Goal: Information Seeking & Learning: Understand process/instructions

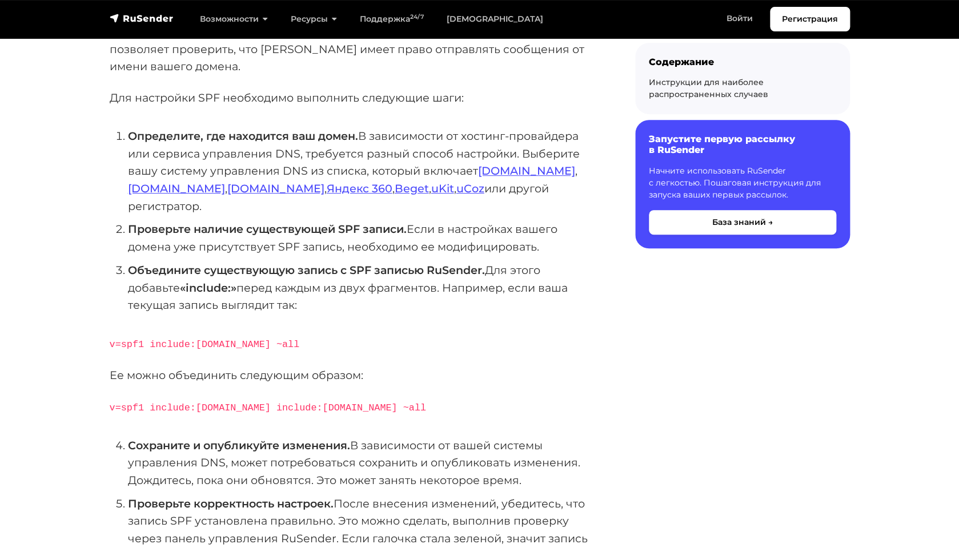
scroll to position [179, 0]
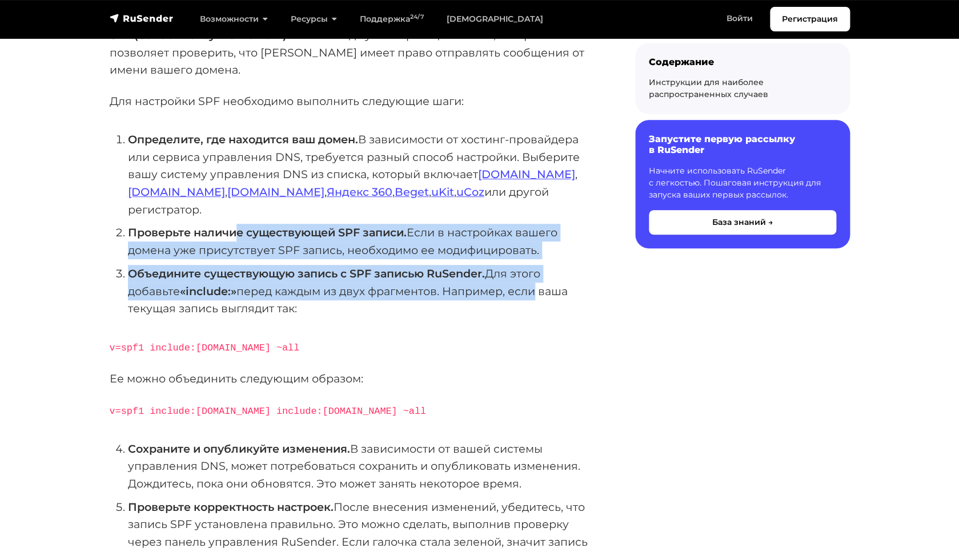
drag, startPoint x: 240, startPoint y: 221, endPoint x: 534, endPoint y: 268, distance: 297.8
click at [534, 268] on ol "Определите, где находится ваш домен. В зависимости от хостинг-провайдера или се…" at bounding box center [354, 224] width 489 height 187
click at [419, 370] on p "Ее можно объединить следующим образом:" at bounding box center [354, 379] width 489 height 18
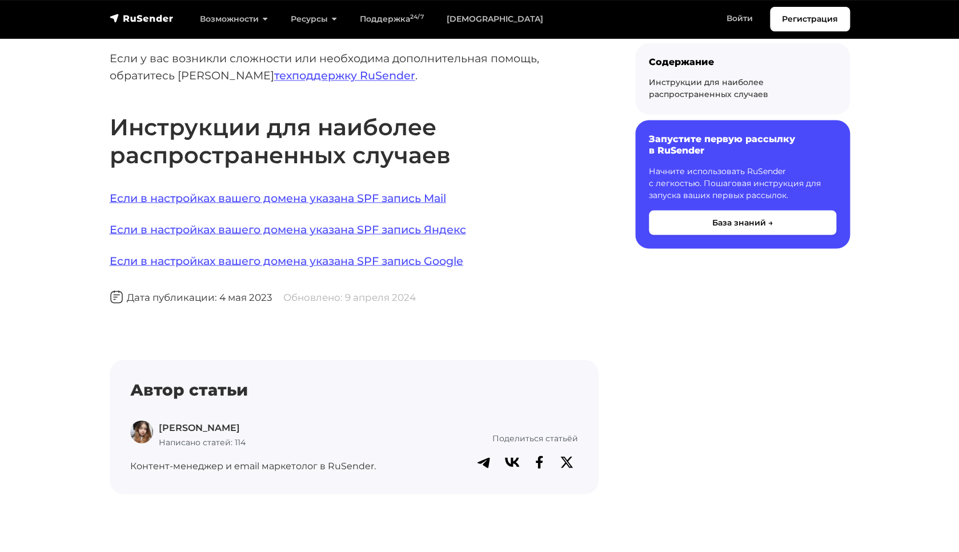
scroll to position [813, 0]
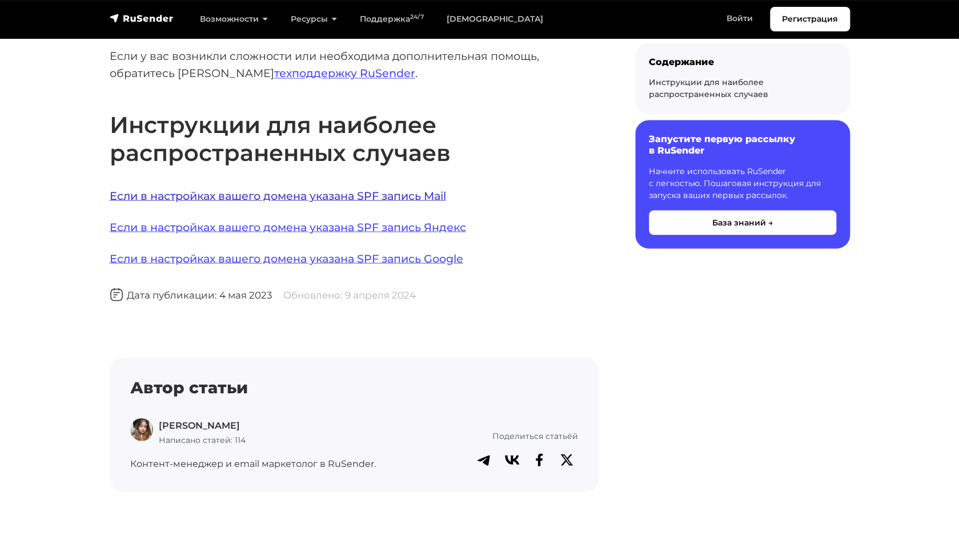
click at [331, 188] on link "Если в настройках вашего домена указана SPF запись Mail" at bounding box center [278, 195] width 336 height 14
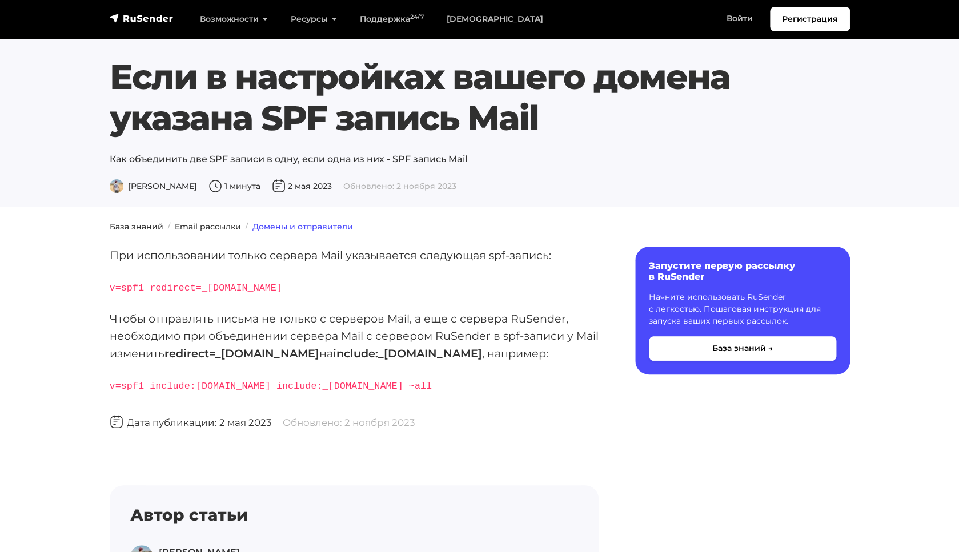
click at [325, 225] on link "Домены и отправители" at bounding box center [302, 227] width 101 height 10
